Goal: Task Accomplishment & Management: Complete application form

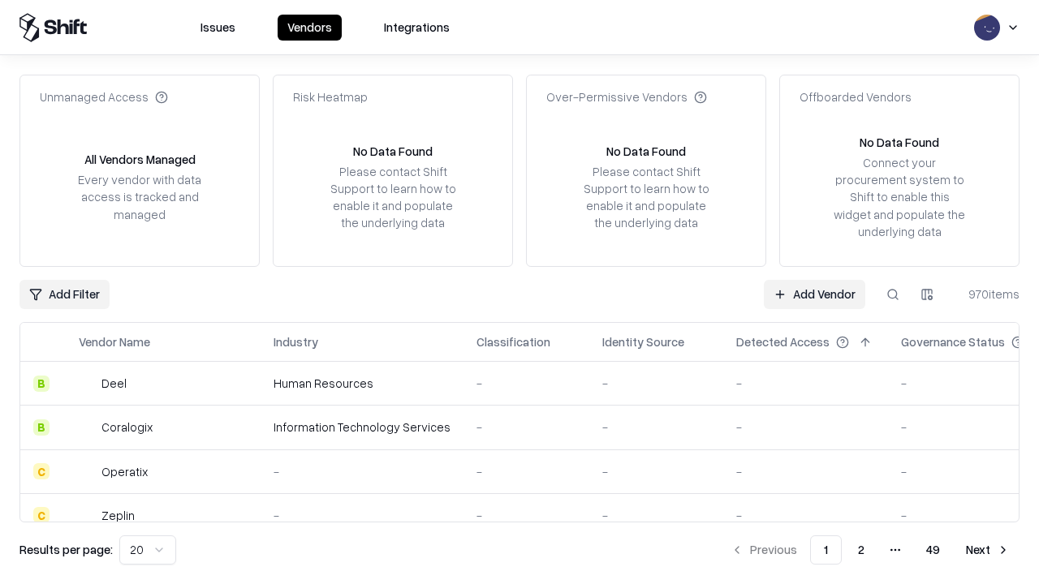
click at [814, 294] on link "Add Vendor" at bounding box center [814, 294] width 101 height 29
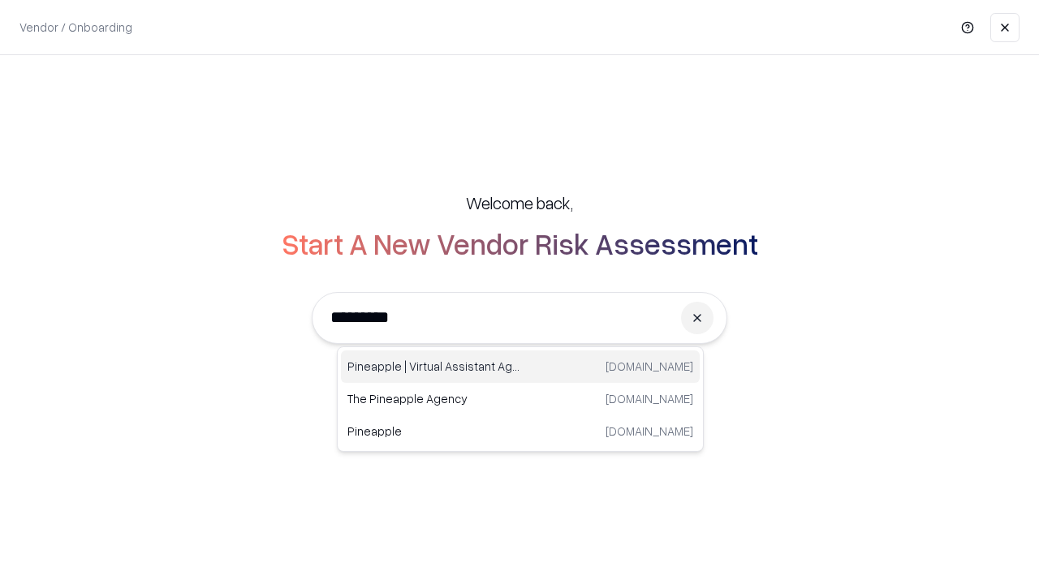
click at [520, 367] on div "Pineapple | Virtual Assistant Agency [DOMAIN_NAME]" at bounding box center [520, 367] width 359 height 32
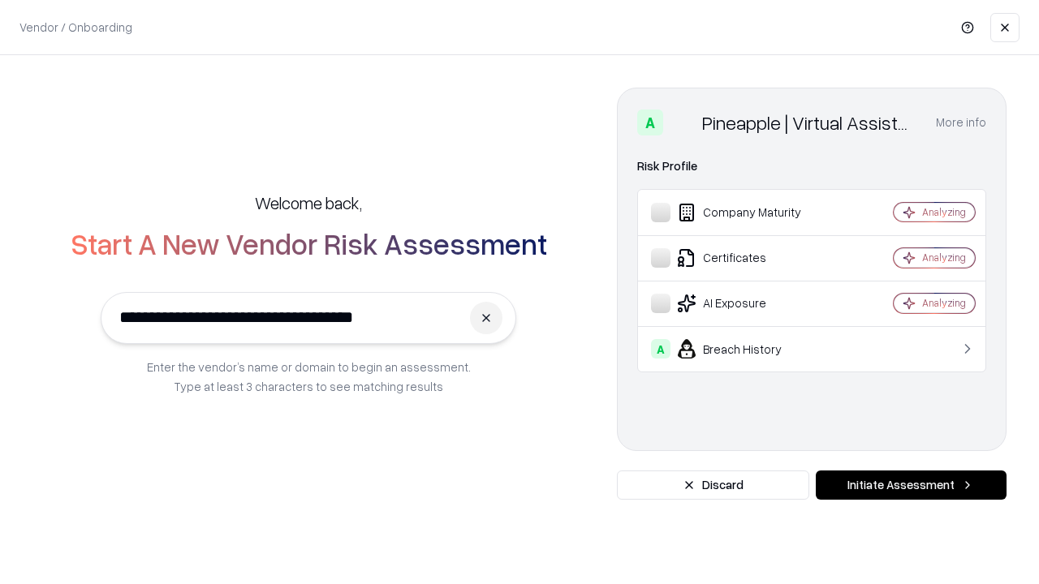
type input "**********"
click at [911, 485] on button "Initiate Assessment" at bounding box center [911, 485] width 191 height 29
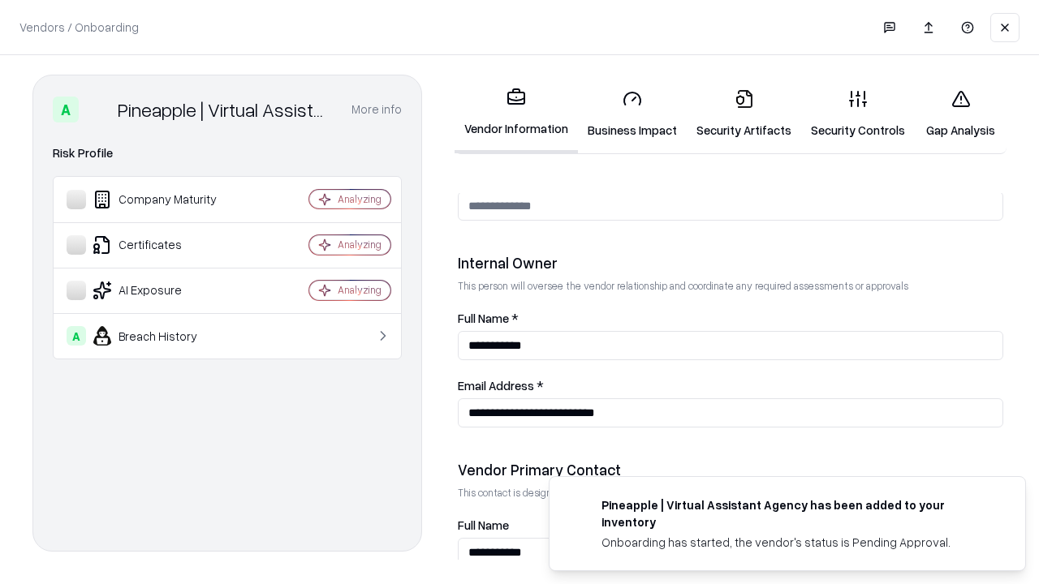
scroll to position [841, 0]
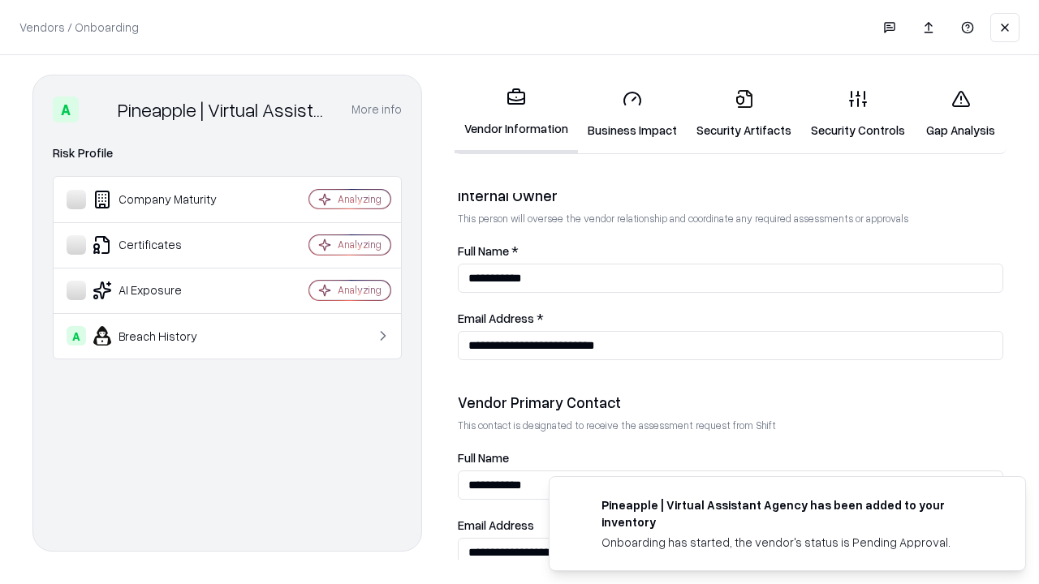
click at [632, 114] on link "Business Impact" at bounding box center [632, 113] width 109 height 75
click at [743, 113] on link "Security Artifacts" at bounding box center [744, 113] width 114 height 75
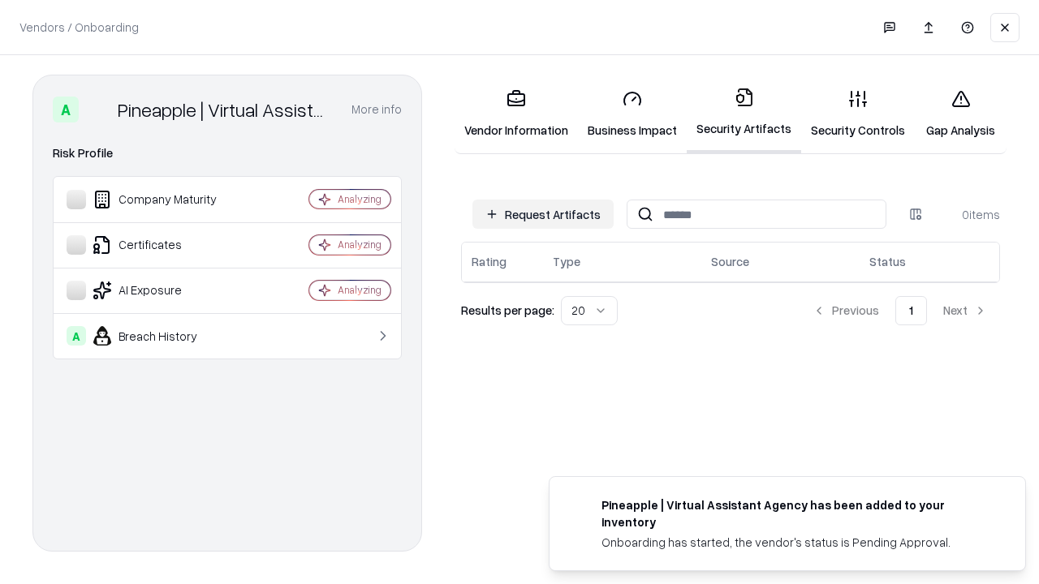
click at [543, 214] on button "Request Artifacts" at bounding box center [542, 214] width 141 height 29
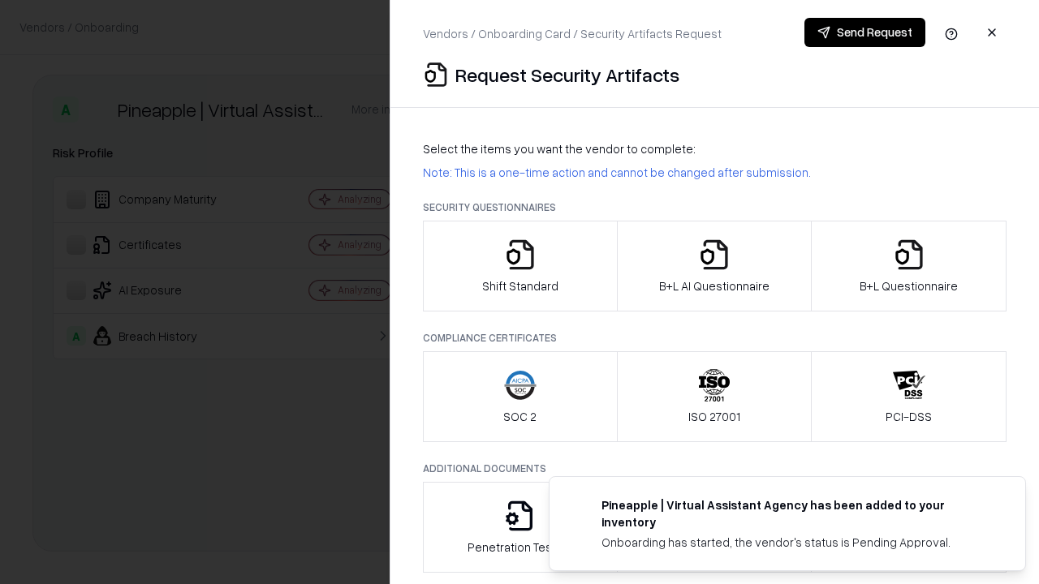
click at [519, 266] on icon "button" at bounding box center [520, 255] width 32 height 32
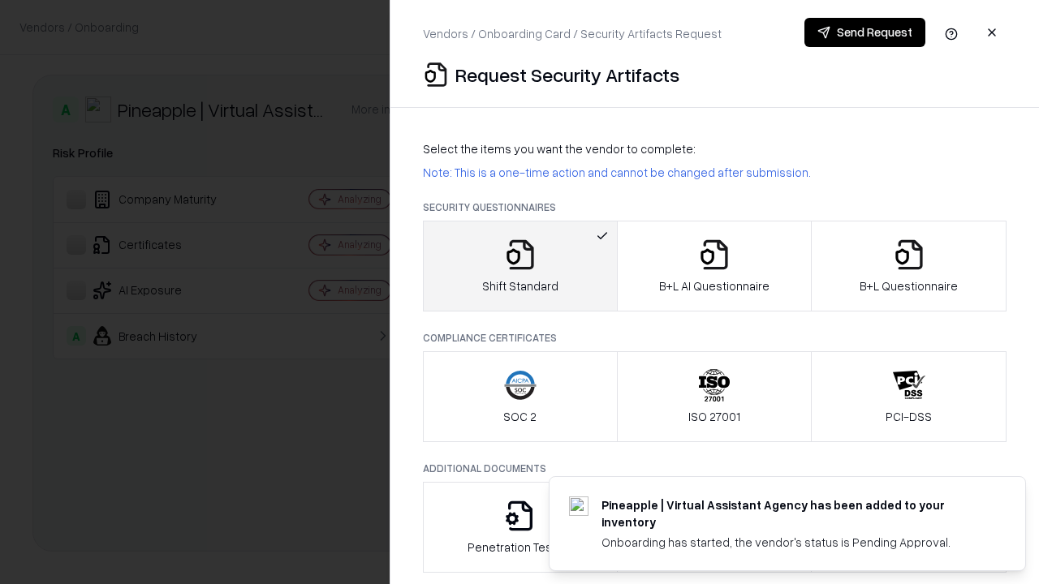
click at [864, 32] on button "Send Request" at bounding box center [864, 32] width 121 height 29
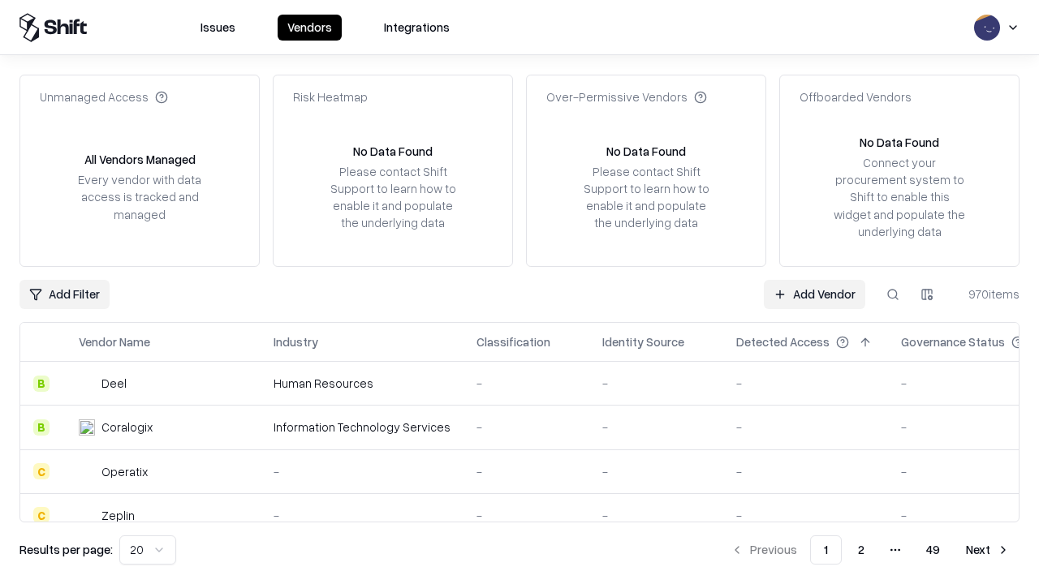
click at [893, 294] on button at bounding box center [892, 294] width 29 height 29
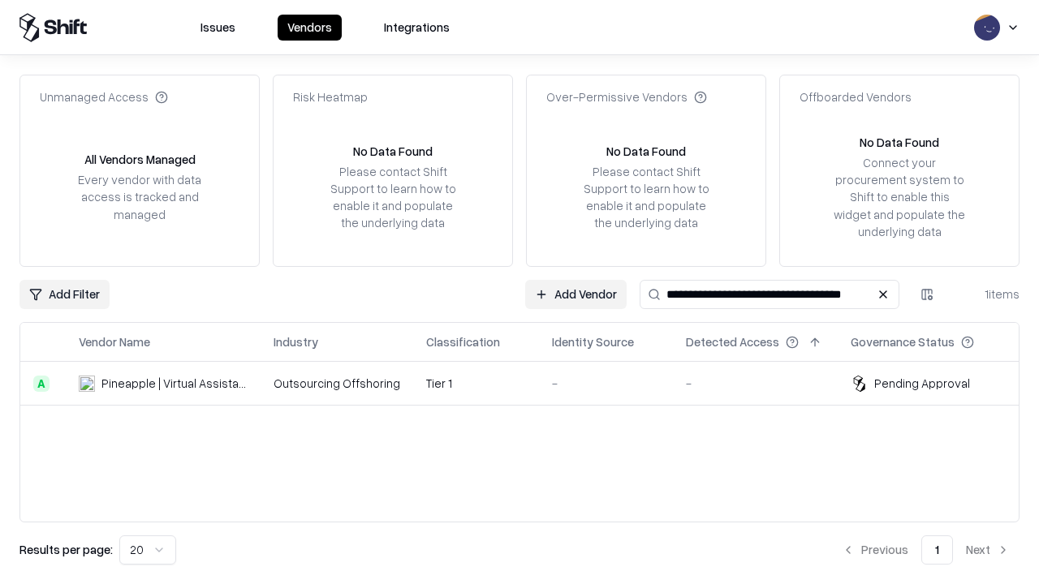
type input "**********"
click at [529, 383] on td "Tier 1" at bounding box center [476, 384] width 126 height 44
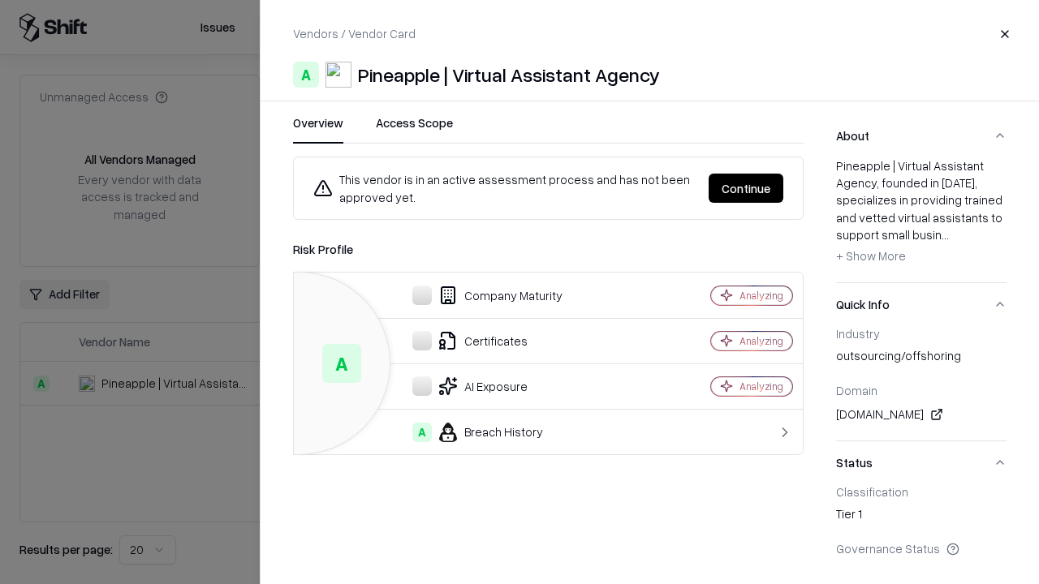
click at [746, 188] on button "Continue" at bounding box center [746, 188] width 75 height 29
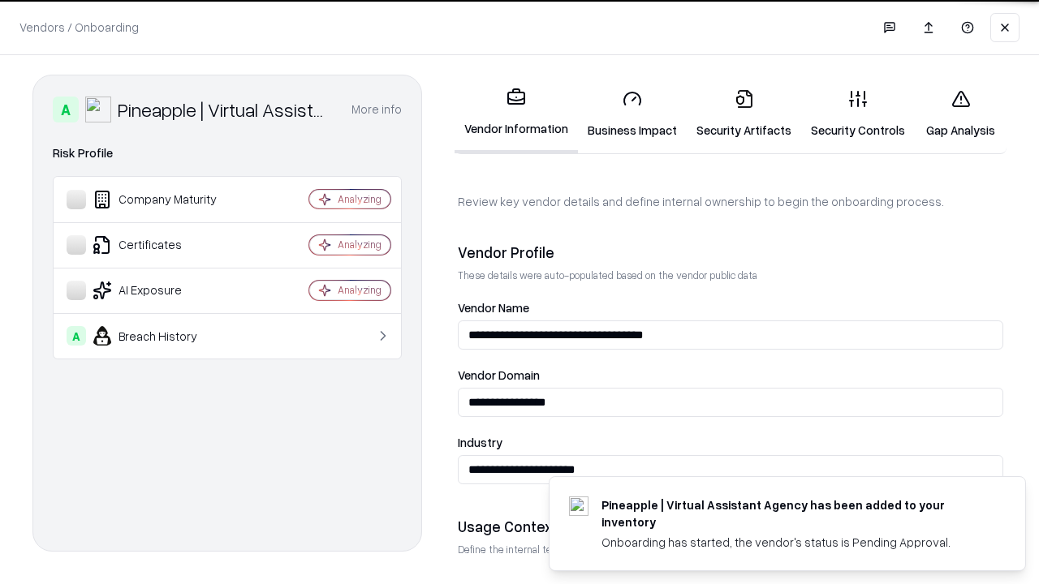
click at [743, 114] on link "Security Artifacts" at bounding box center [744, 113] width 114 height 75
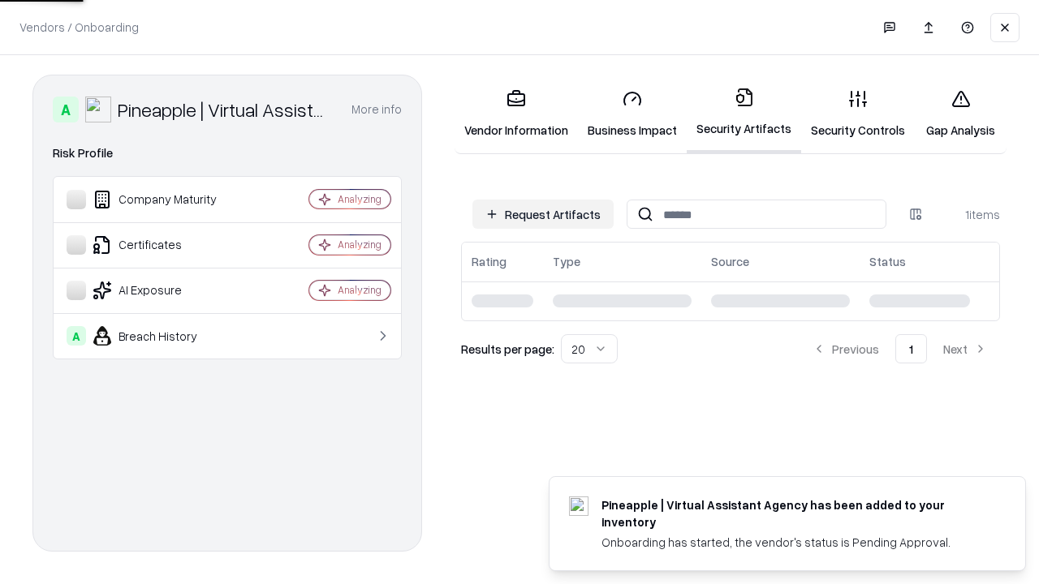
click at [858, 114] on link "Security Controls" at bounding box center [858, 113] width 114 height 75
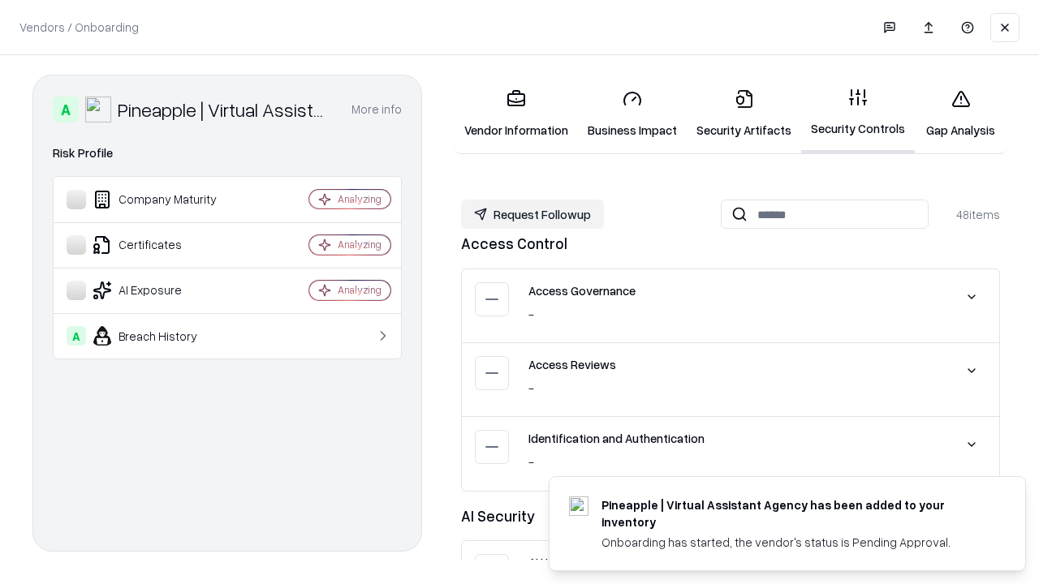
click at [532, 214] on button "Request Followup" at bounding box center [532, 214] width 143 height 29
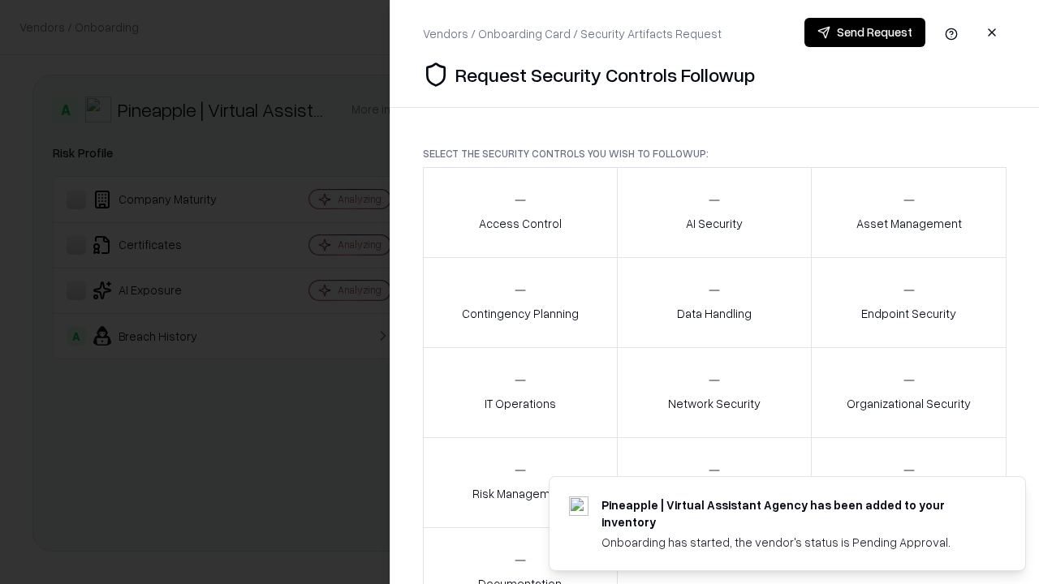
click at [519, 213] on div "Access Control" at bounding box center [520, 212] width 83 height 40
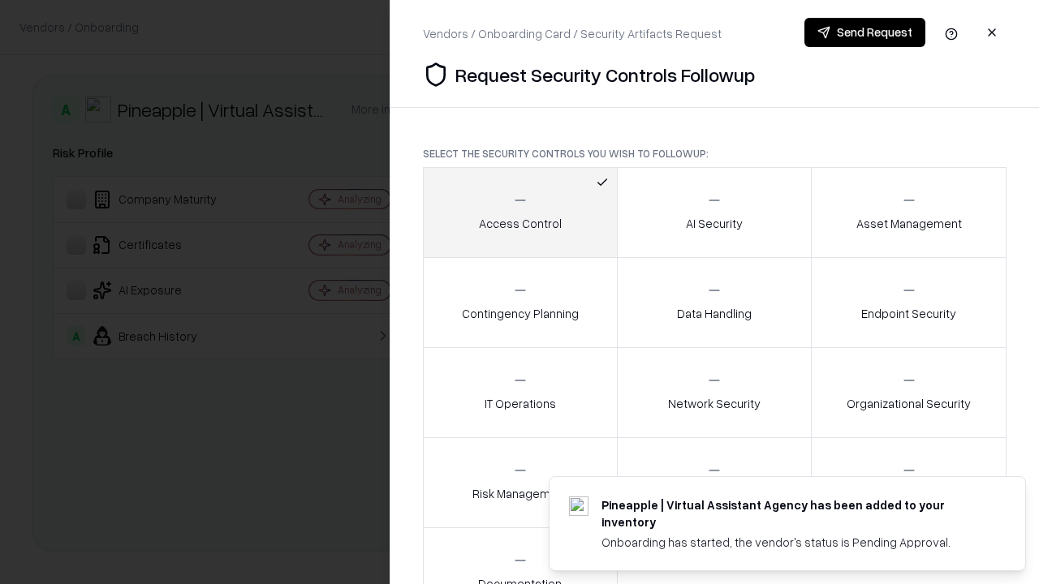
click at [864, 32] on button "Send Request" at bounding box center [864, 32] width 121 height 29
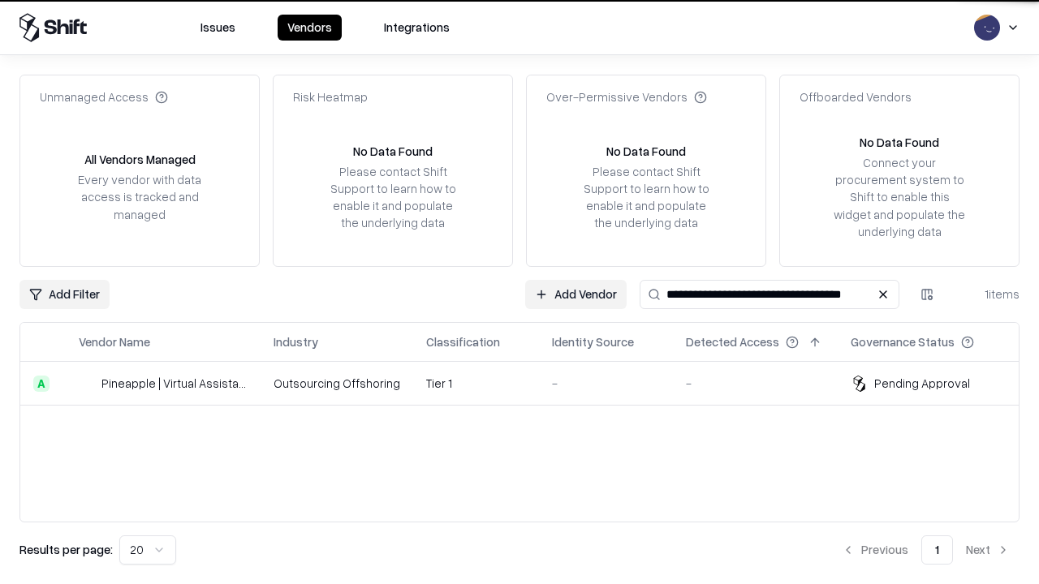
type input "**********"
click at [529, 383] on td "Tier 1" at bounding box center [476, 384] width 126 height 44
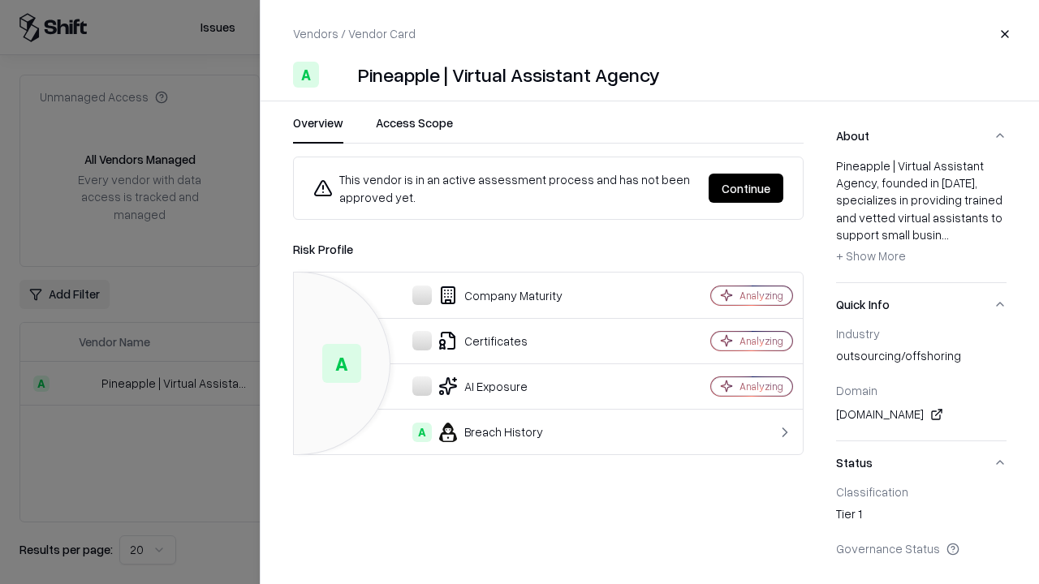
click at [746, 188] on button "Continue" at bounding box center [746, 188] width 75 height 29
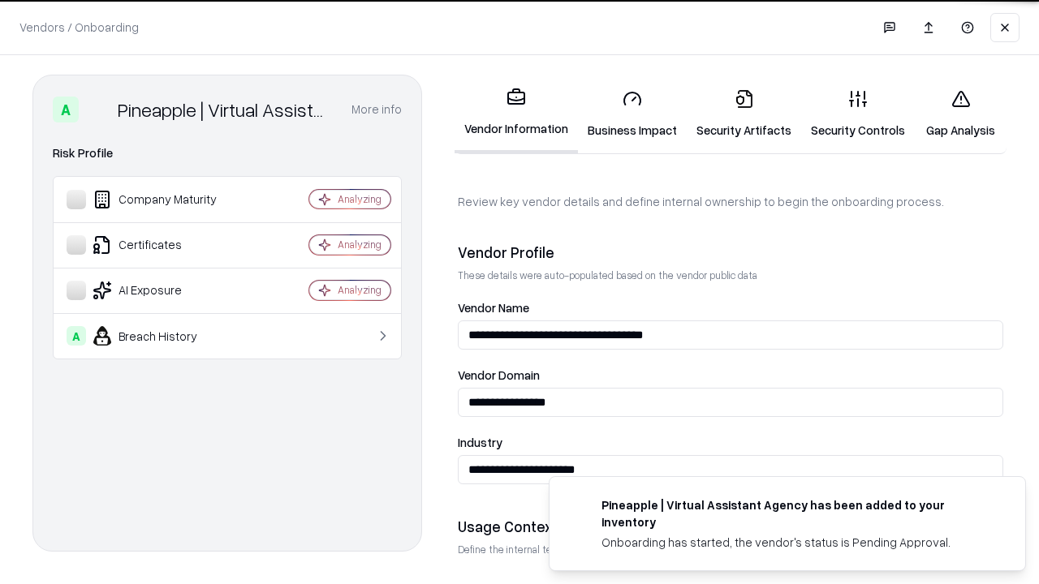
click at [960, 114] on link "Gap Analysis" at bounding box center [961, 113] width 92 height 75
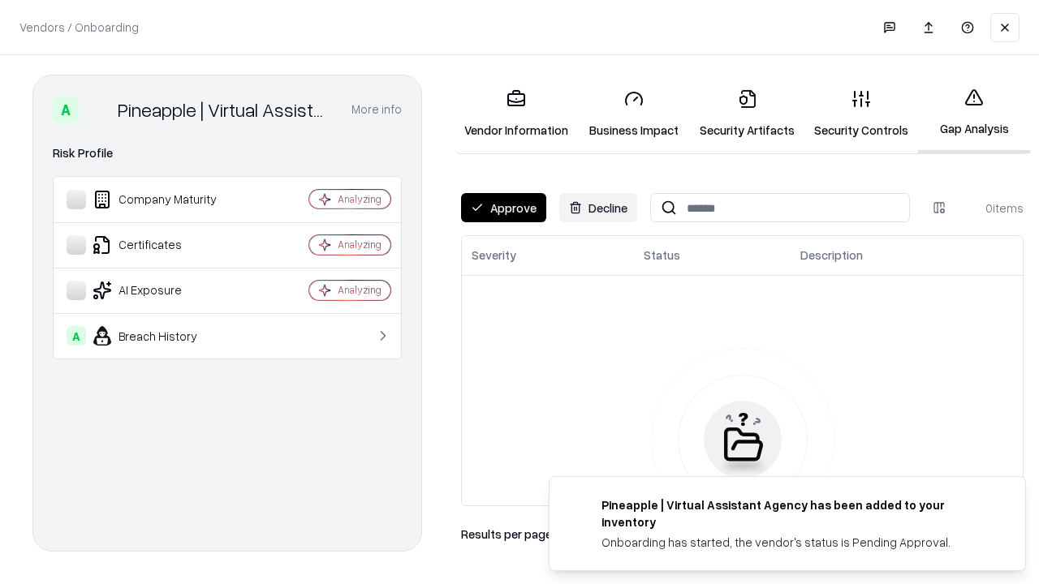
click at [503, 208] on button "Approve" at bounding box center [503, 207] width 85 height 29
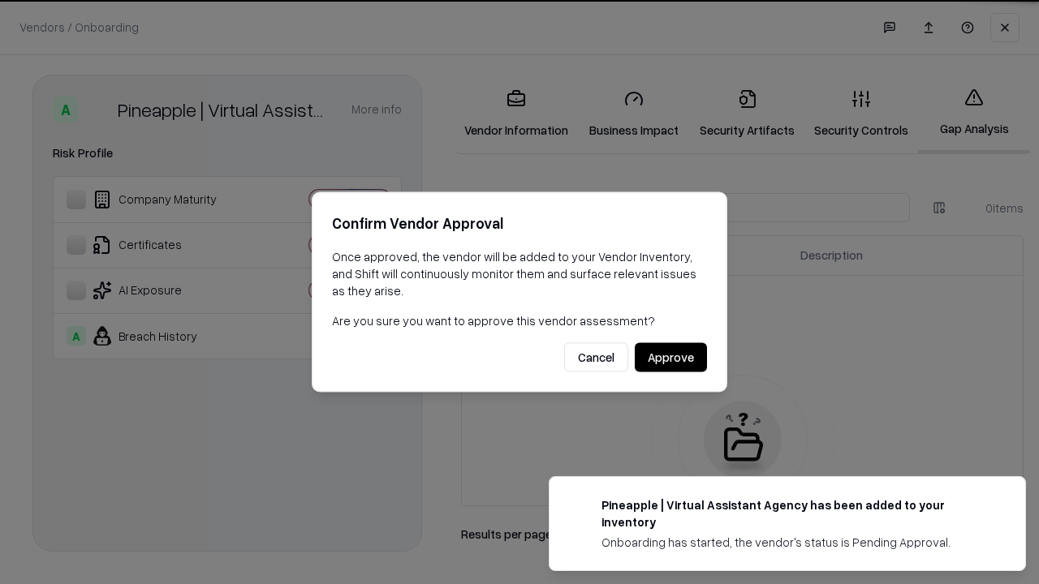
click at [670, 357] on button "Approve" at bounding box center [671, 357] width 72 height 29
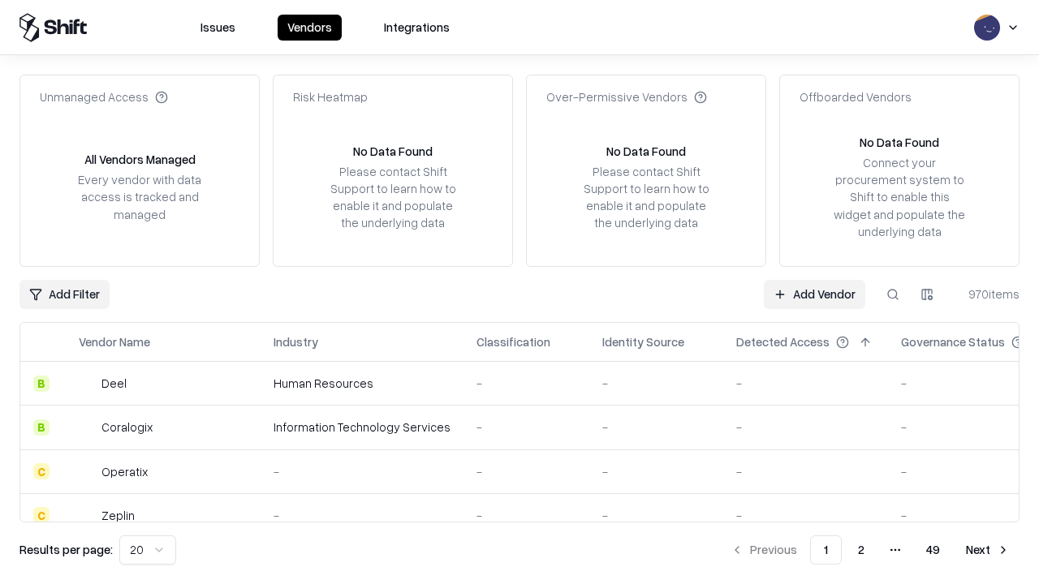
type input "**********"
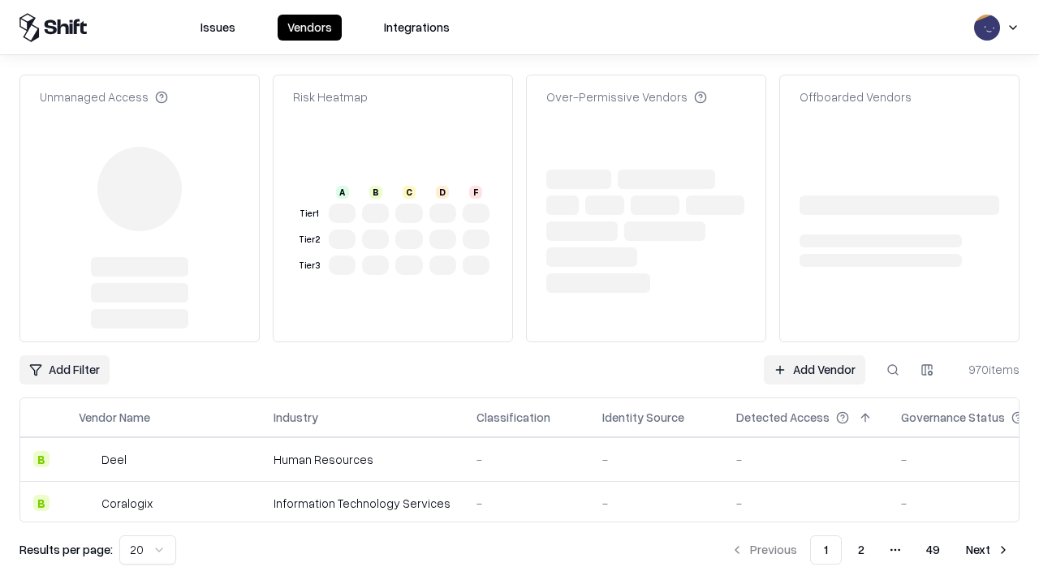
click at [814, 355] on link "Add Vendor" at bounding box center [814, 369] width 101 height 29
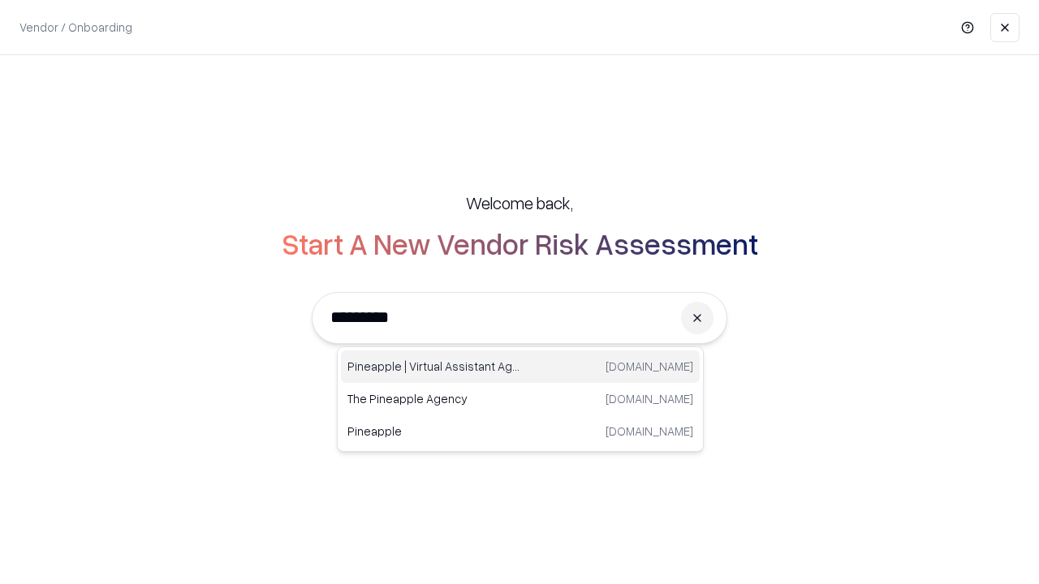
click at [520, 367] on div "Pineapple | Virtual Assistant Agency trypineapple.com" at bounding box center [520, 367] width 359 height 32
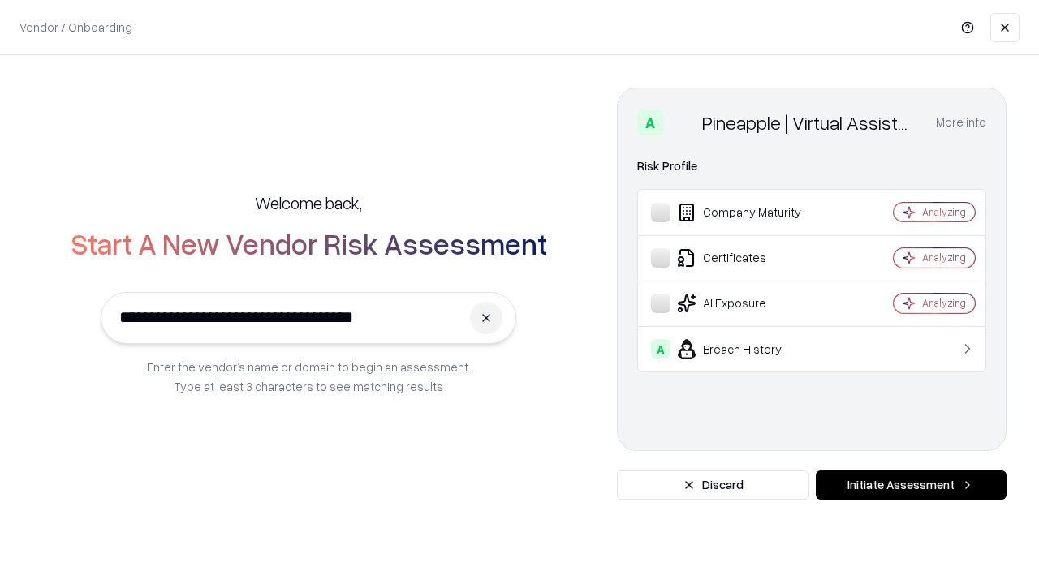
type input "**********"
click at [911, 485] on button "Initiate Assessment" at bounding box center [911, 485] width 191 height 29
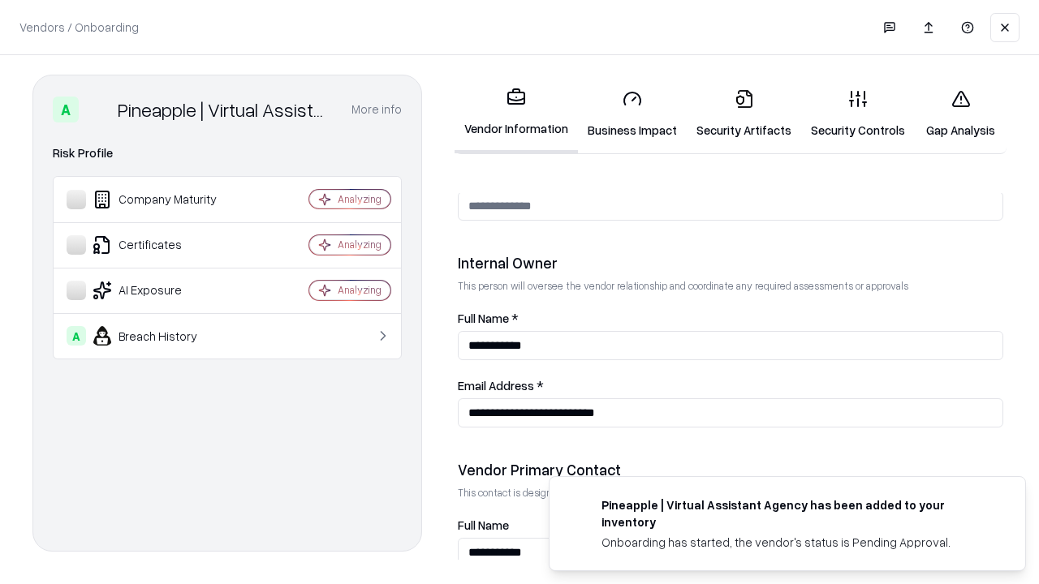
scroll to position [841, 0]
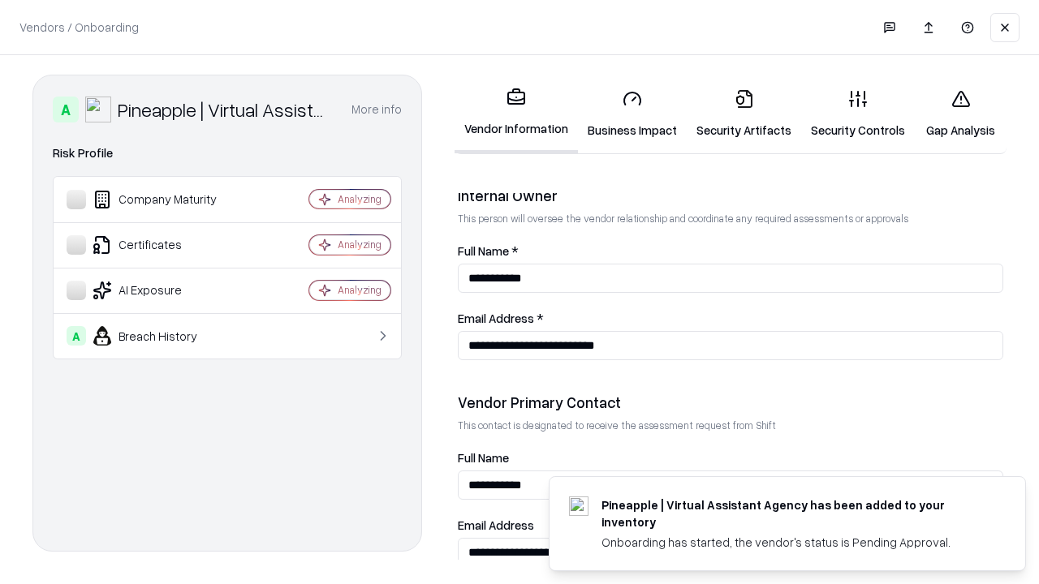
click at [960, 114] on link "Gap Analysis" at bounding box center [961, 113] width 92 height 75
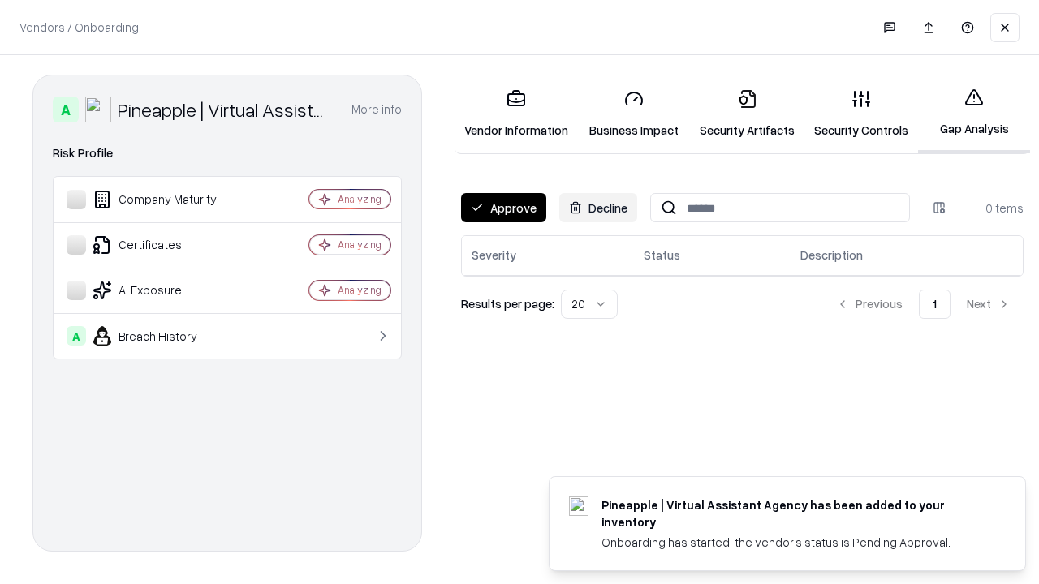
click at [503, 208] on button "Approve" at bounding box center [503, 207] width 85 height 29
